Goal: Transaction & Acquisition: Purchase product/service

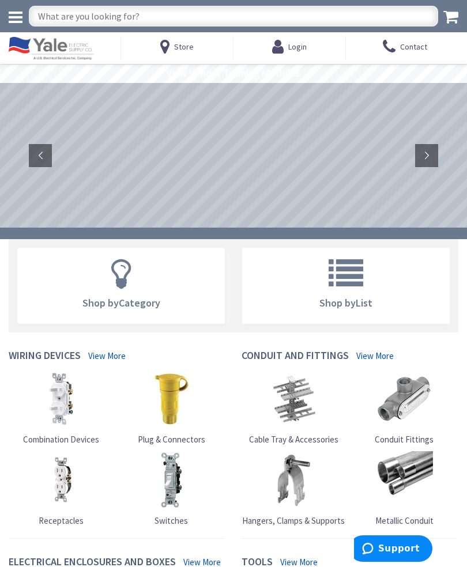
click at [44, 19] on input "text" at bounding box center [233, 16] width 409 height 21
type input "Sylvania 30 watt cool white T8"
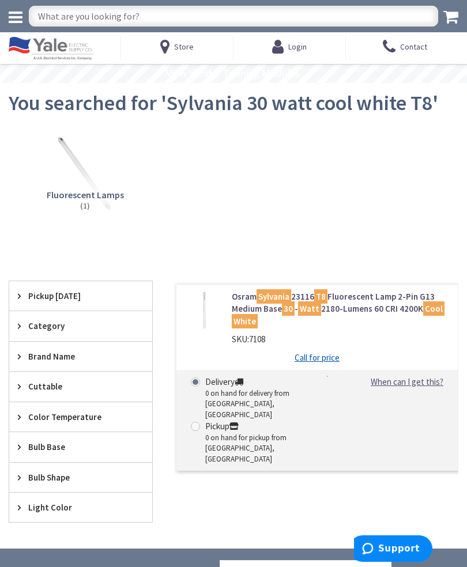
click at [92, 187] on img at bounding box center [86, 174] width 80 height 80
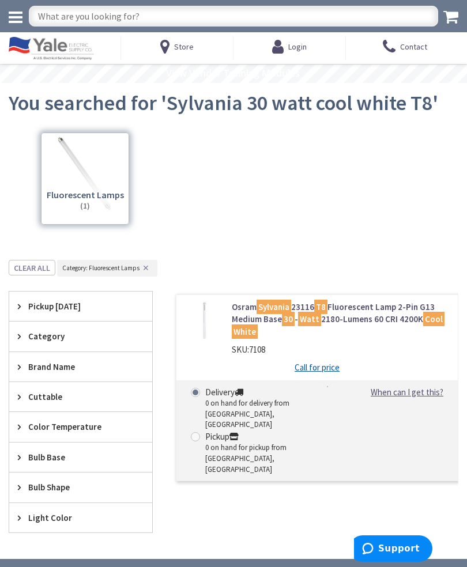
click at [183, 52] on span "Store" at bounding box center [184, 46] width 20 height 21
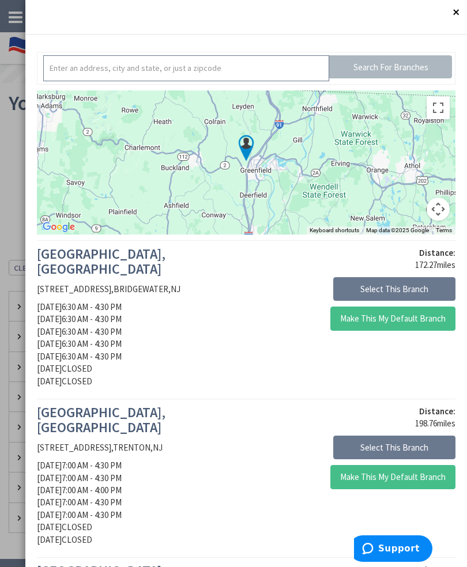
click at [57, 71] on input "text" at bounding box center [186, 68] width 286 height 26
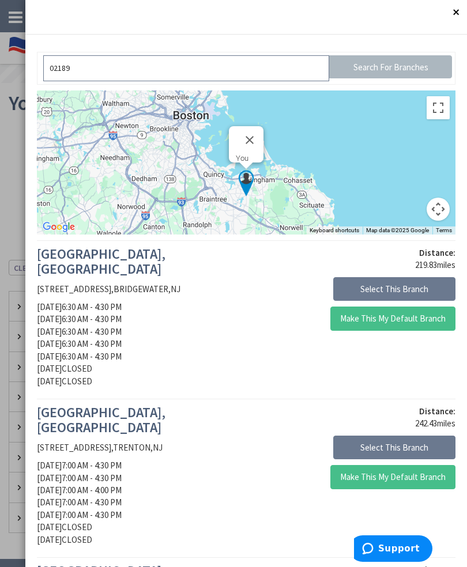
type input "02189"
click at [458, 13] on button "Close" at bounding box center [455, 11] width 23 height 23
